Goal: Find specific page/section: Find specific page/section

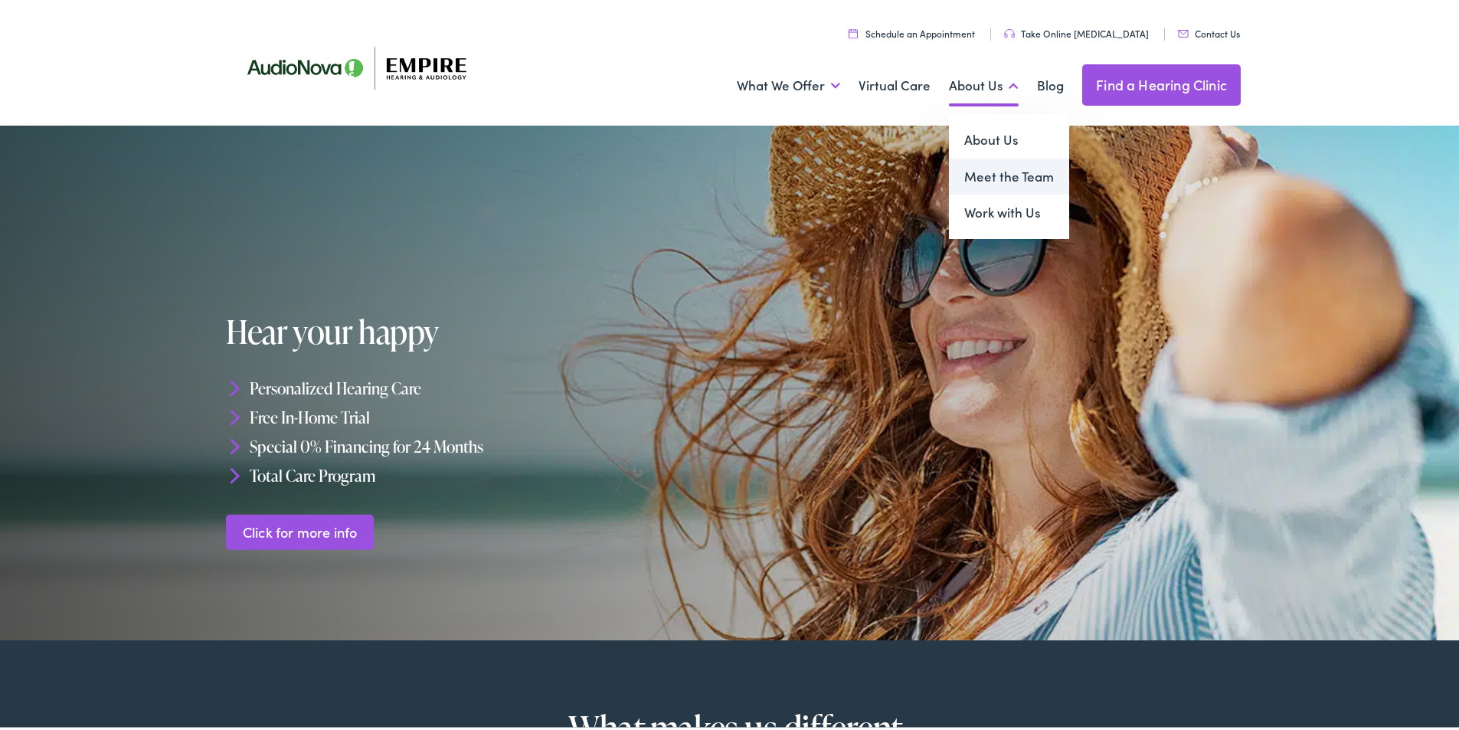
click at [991, 171] on link "Meet the Team" at bounding box center [1009, 173] width 120 height 37
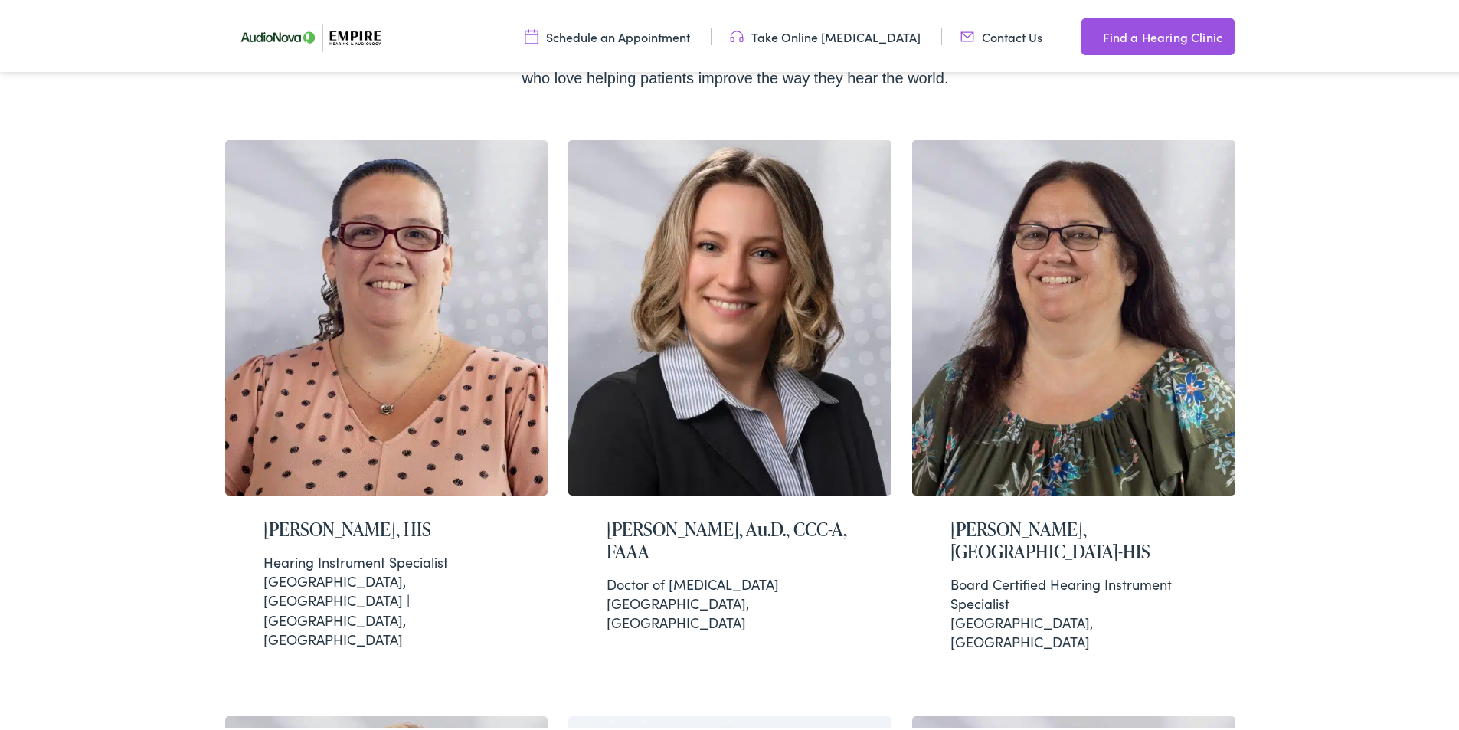
scroll to position [383, 0]
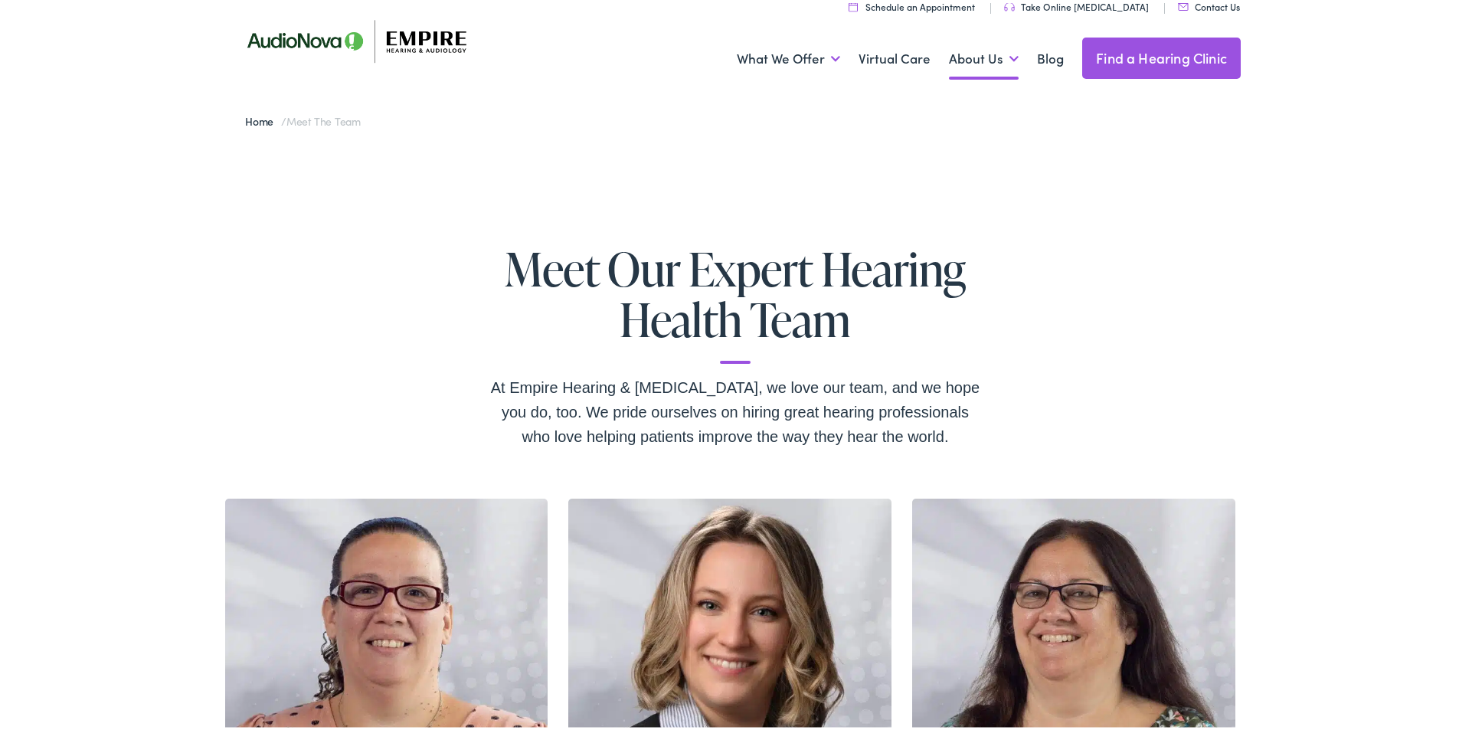
scroll to position [0, 0]
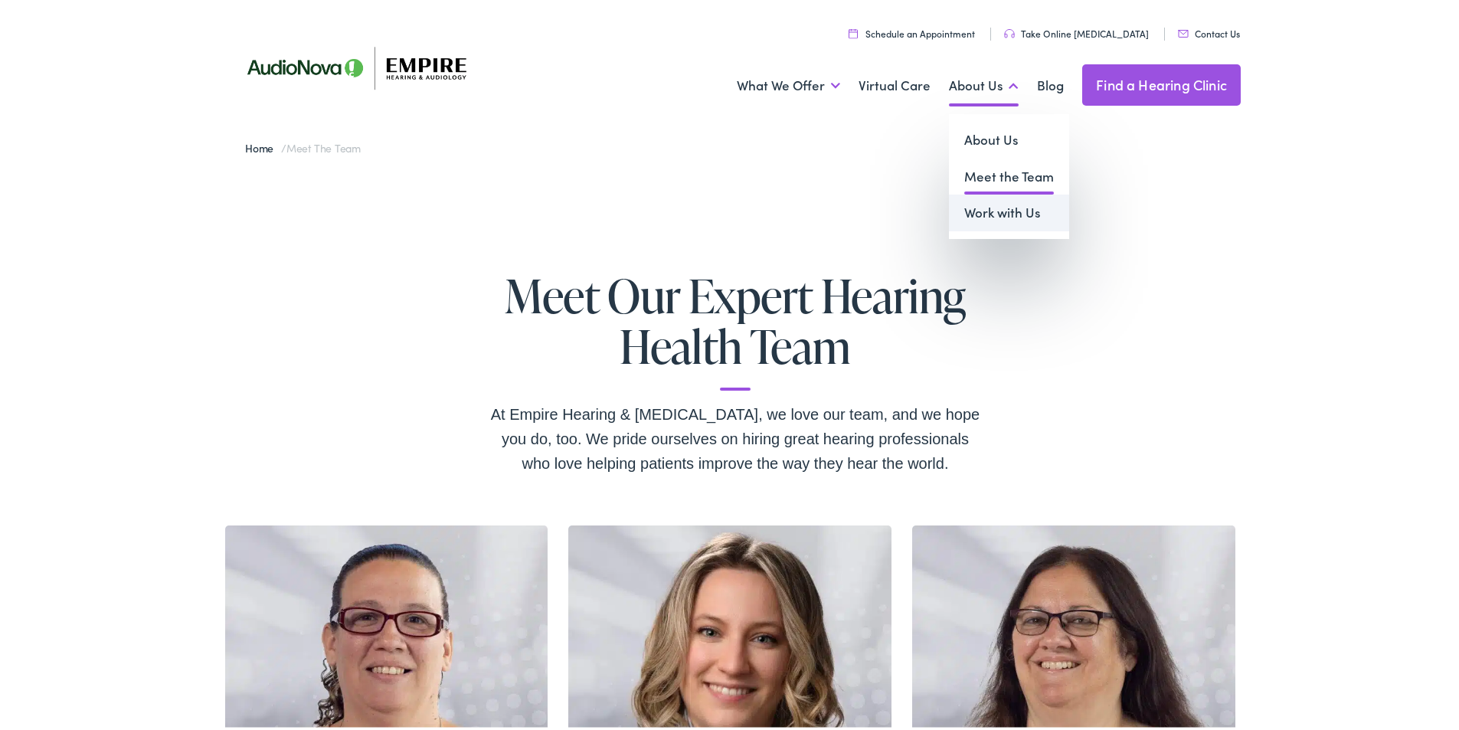
click at [1029, 217] on link "Work with Us" at bounding box center [1009, 209] width 120 height 37
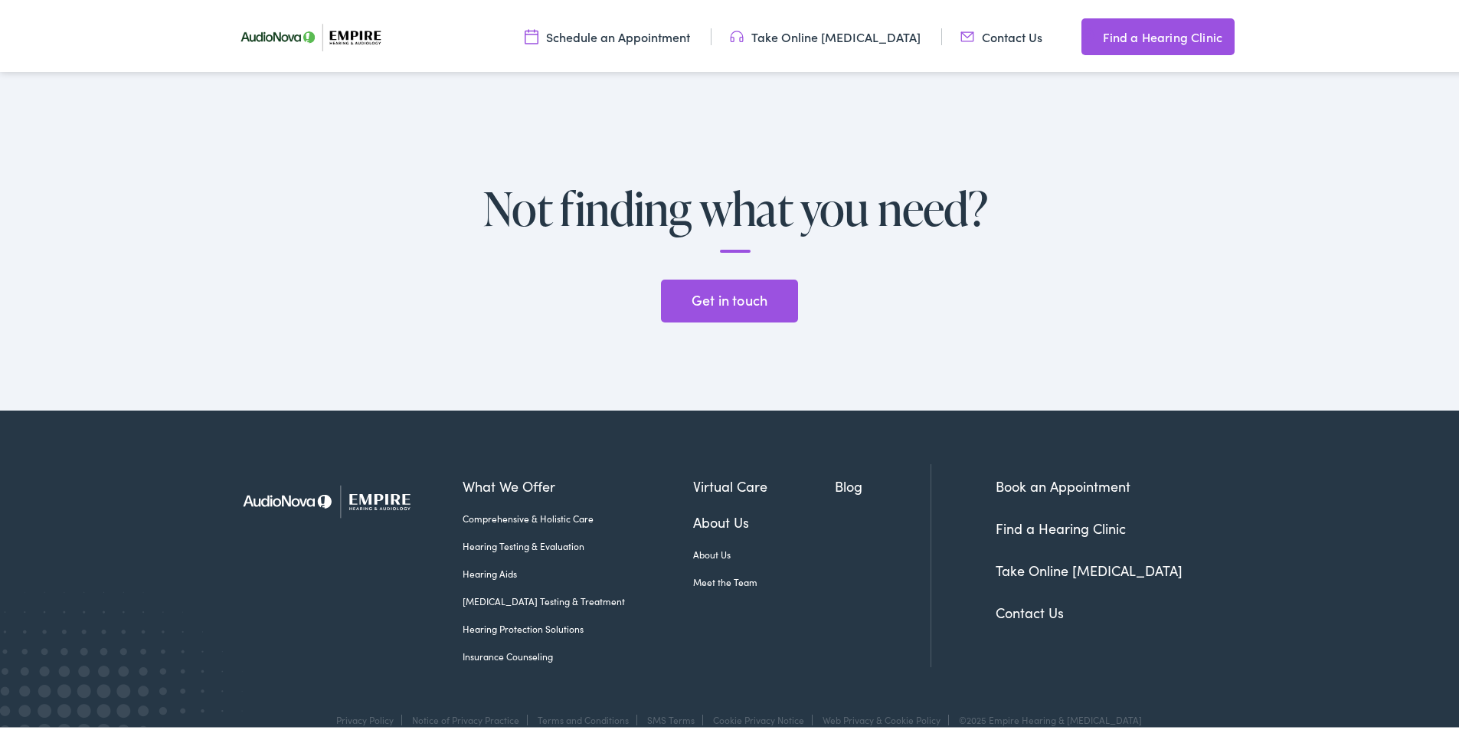
scroll to position [4207, 0]
